Goal: Transaction & Acquisition: Purchase product/service

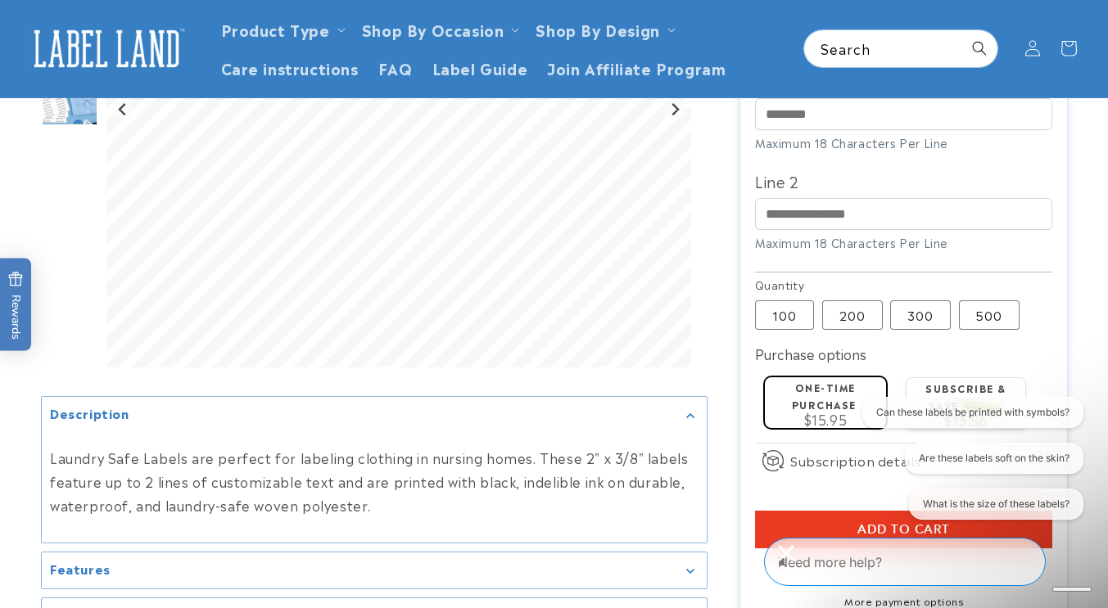
scroll to position [573, 0]
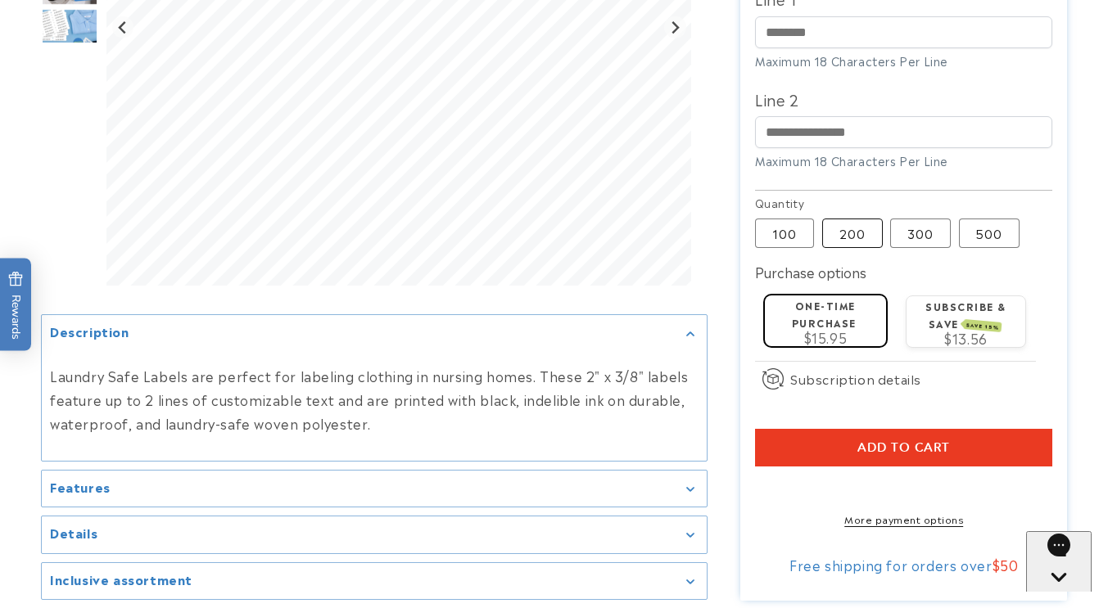
click at [858, 236] on label "200 Variant sold out or unavailable" at bounding box center [852, 233] width 61 height 29
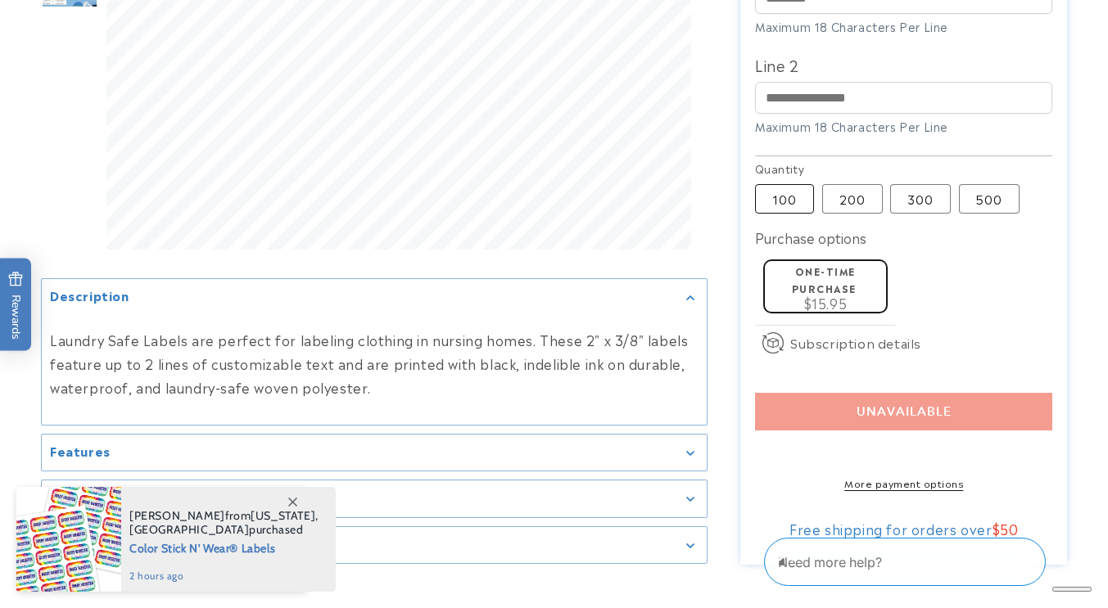
click at [795, 201] on label "100 Variant sold out or unavailable" at bounding box center [784, 198] width 59 height 29
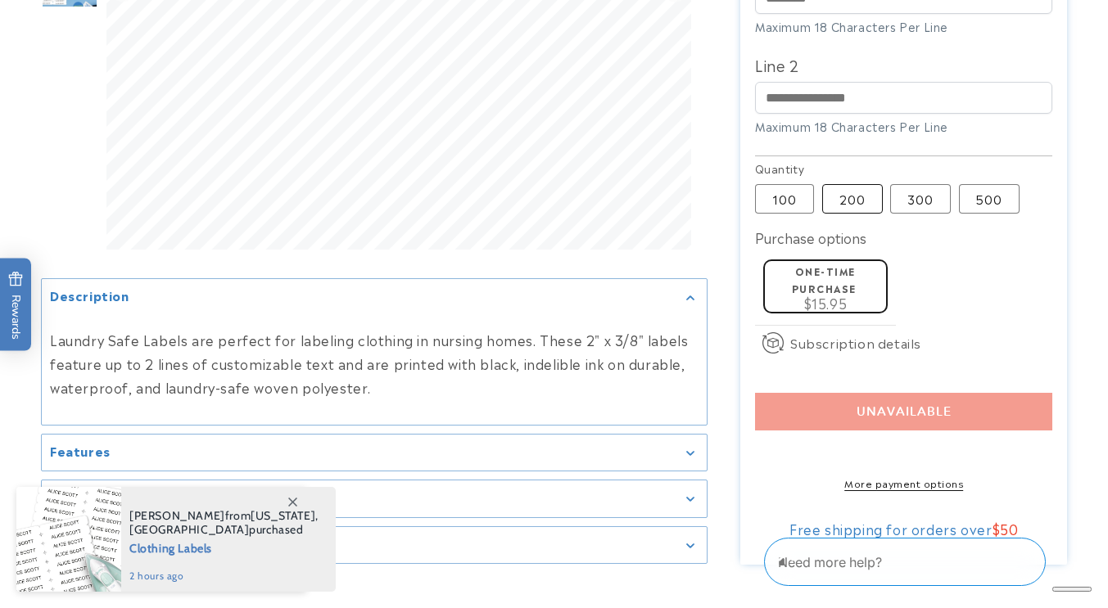
click at [851, 204] on label "200 Variant sold out or unavailable" at bounding box center [852, 198] width 61 height 29
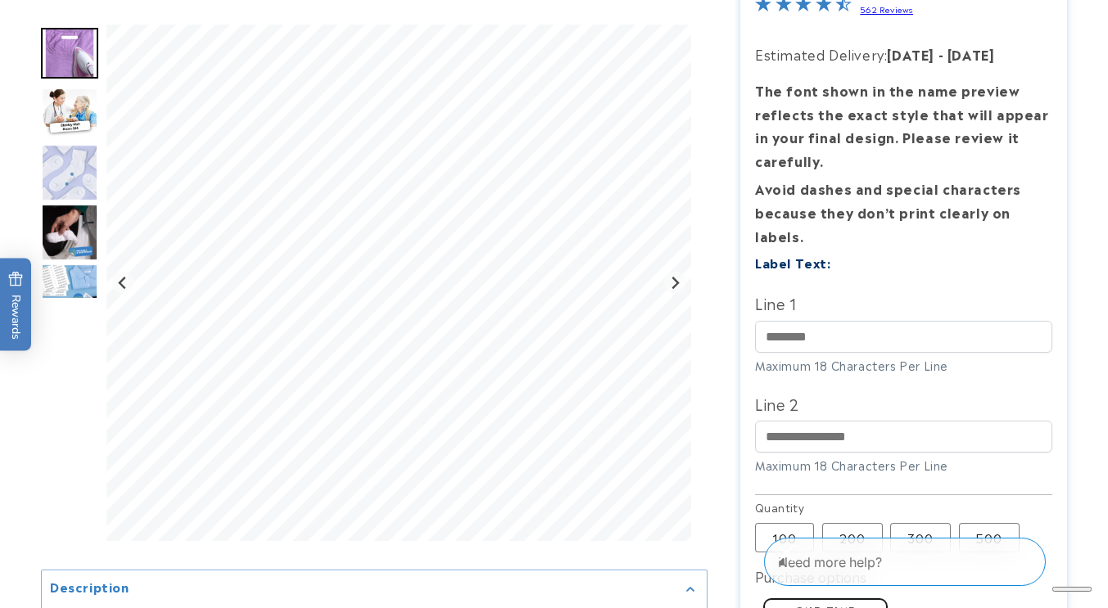
scroll to position [328, 0]
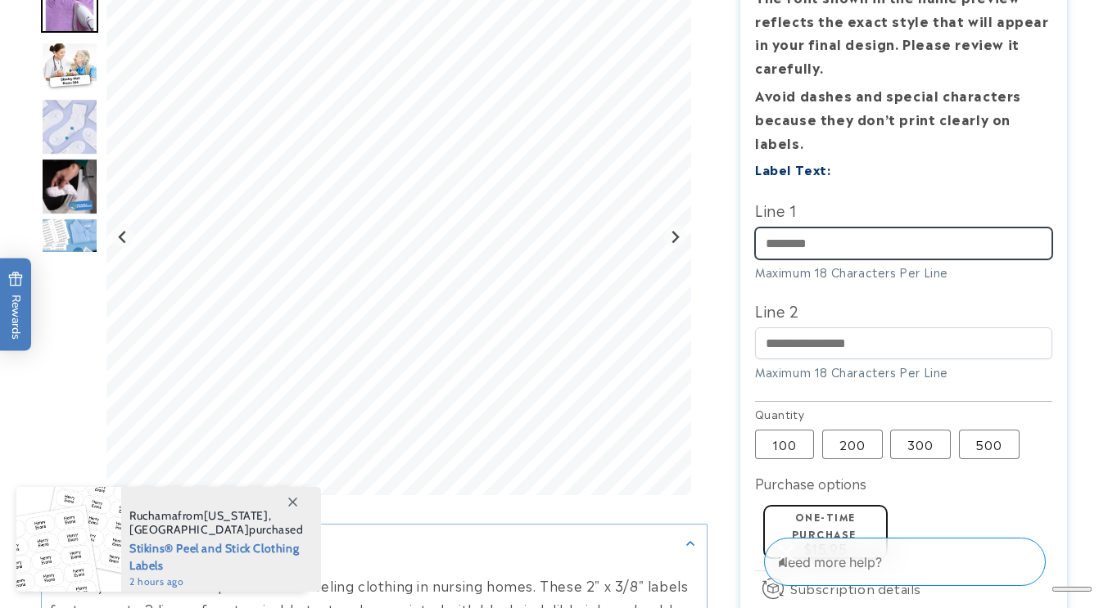
click at [814, 246] on input "Line 1" at bounding box center [904, 244] width 298 height 32
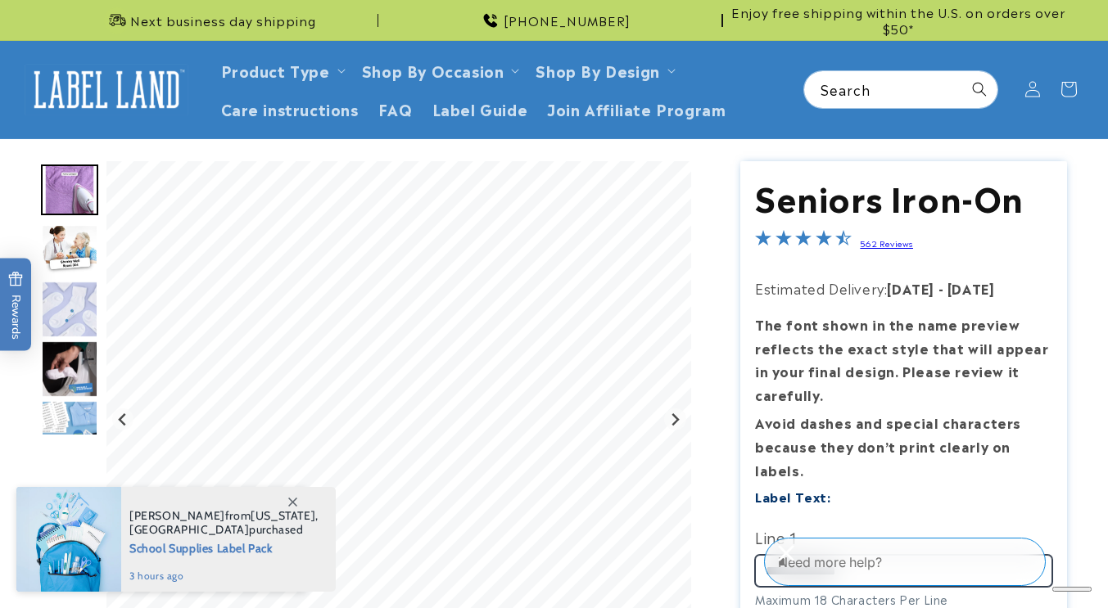
scroll to position [0, 0]
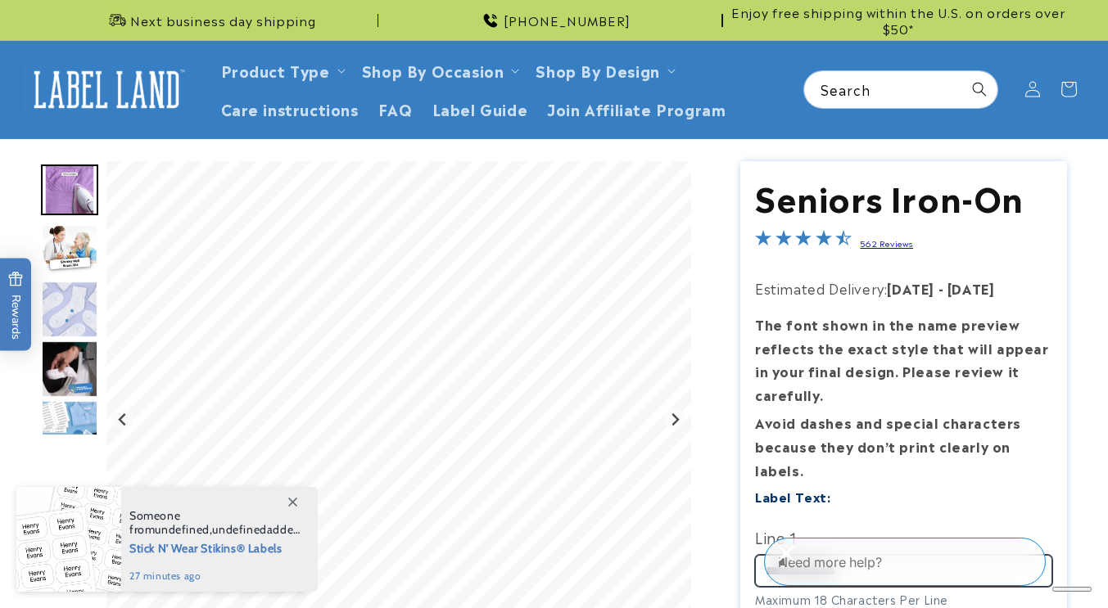
type input "**********"
